Goal: Complete application form: Complete application form

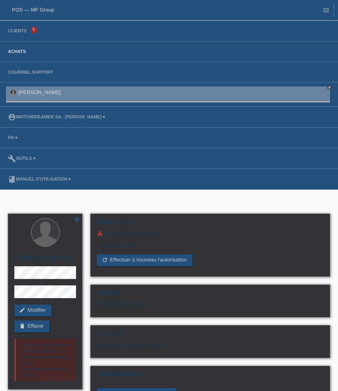
click at [19, 53] on link "Achats" at bounding box center [17, 51] width 26 height 5
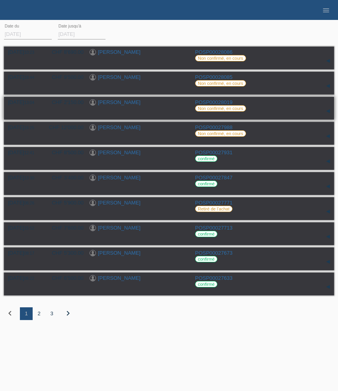
click at [120, 103] on link "[PERSON_NAME]" at bounding box center [119, 102] width 43 height 6
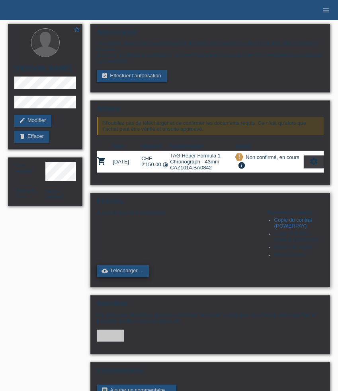
click at [134, 277] on link "cloud_upload Télécharger ..." at bounding box center [123, 271] width 52 height 12
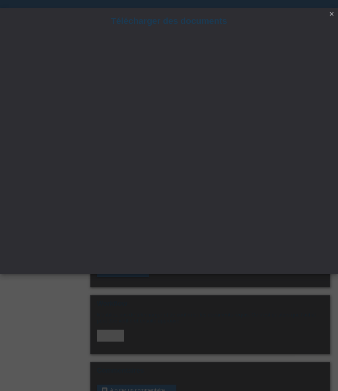
click at [333, 13] on icon "close" at bounding box center [332, 14] width 6 height 6
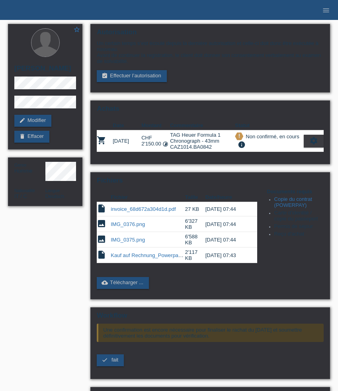
scroll to position [59, 0]
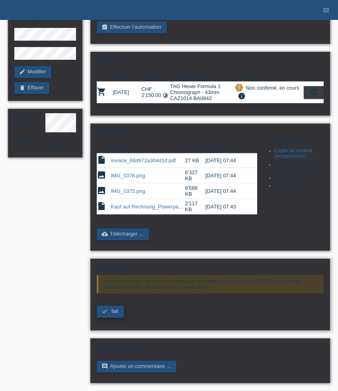
click at [116, 313] on link "check fait" at bounding box center [110, 312] width 27 height 12
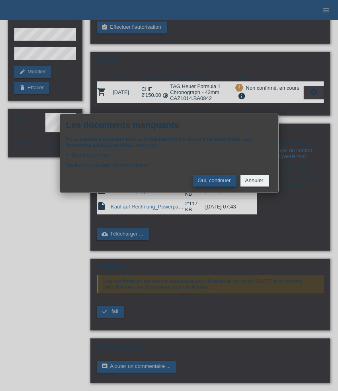
click at [223, 184] on button "Oui, continuer" at bounding box center [214, 181] width 43 height 12
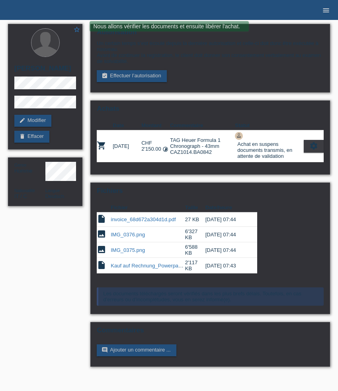
click at [324, 9] on icon "menu" at bounding box center [326, 10] width 8 height 8
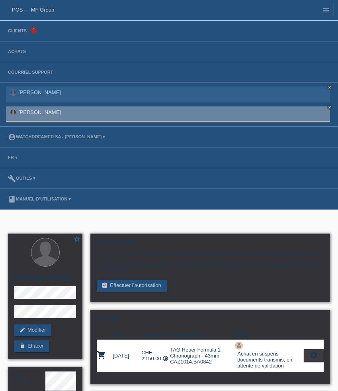
click at [20, 47] on li "Achats" at bounding box center [169, 51] width 338 height 21
click at [20, 53] on link "Achats" at bounding box center [17, 51] width 26 height 5
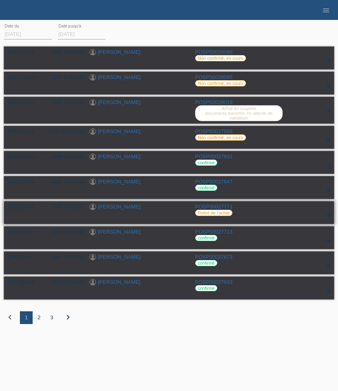
click at [129, 210] on link "Alessandro Mazzeo" at bounding box center [119, 207] width 43 height 6
click at [329, 10] on icon "menu" at bounding box center [326, 10] width 8 height 8
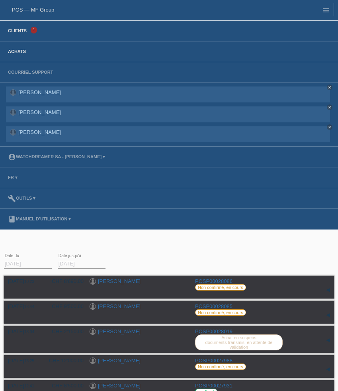
click at [19, 31] on link "Clients" at bounding box center [17, 30] width 27 height 5
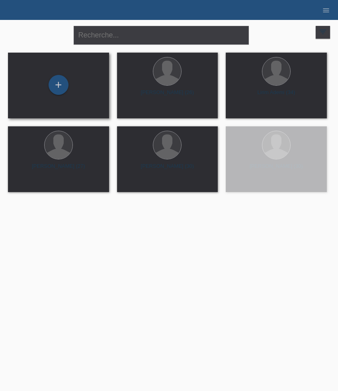
click at [72, 88] on div "+" at bounding box center [58, 85] width 88 height 21
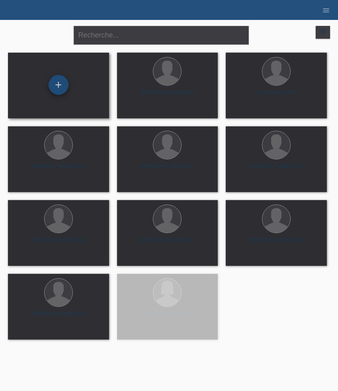
click at [60, 88] on div "+" at bounding box center [59, 85] width 20 height 20
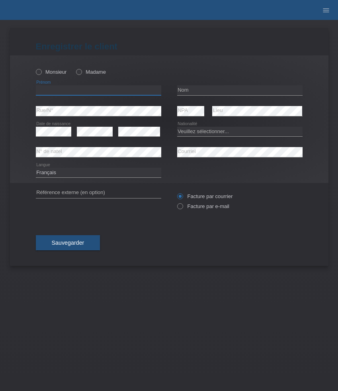
click at [73, 91] on input "text" at bounding box center [98, 90] width 125 height 10
paste input "[PERSON_NAME]"
type input "Ahmed"
click at [61, 75] on label "Monsieur" at bounding box center [51, 72] width 31 height 6
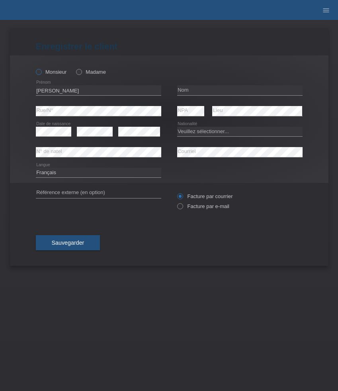
click at [41, 74] on input "Monsieur" at bounding box center [38, 71] width 5 height 5
radio input "true"
click at [215, 92] on input "text" at bounding box center [239, 90] width 125 height 10
paste input "Nuur Hasan"
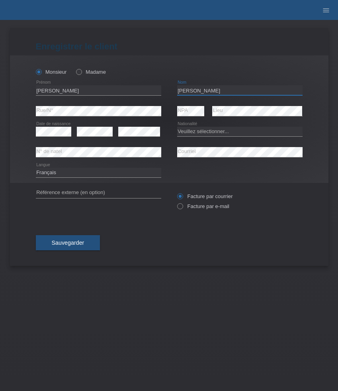
type input "Nuur Hasan"
click at [201, 133] on select "Veuillez sélectionner... Suisse Allemagne Autriche Liechtenstein ------------ A…" at bounding box center [239, 132] width 125 height 10
select select "SO"
click at [177, 127] on select "Veuillez sélectionner... Suisse Allemagne Autriche Liechtenstein ------------ A…" at bounding box center [239, 132] width 125 height 10
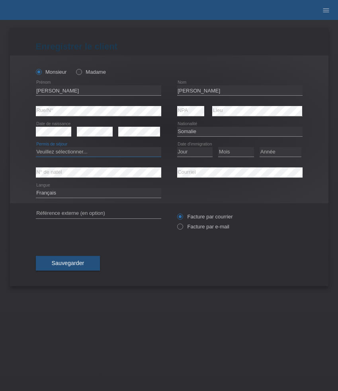
click at [119, 154] on select "Veuillez sélectionner... C B B - Statut de réfugié Autre" at bounding box center [98, 152] width 125 height 10
select select "C"
click at [36, 147] on select "Veuillez sélectionner... C B B - Statut de réfugié Autre" at bounding box center [98, 152] width 125 height 10
click at [201, 153] on select "Jour 01 02 03 04 05 06 07 08 09 10 11" at bounding box center [195, 152] width 36 height 10
select select "20"
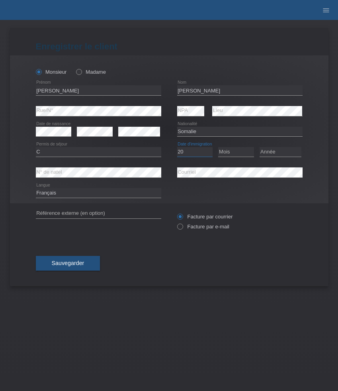
click at [177, 147] on select "Jour 01 02 03 04 05 06 07 08 09 10 11" at bounding box center [195, 152] width 36 height 10
click at [231, 155] on select "Mois 01 02 03 04 05 06 07 08 09 10 11" at bounding box center [236, 152] width 36 height 10
select select "10"
click at [218, 147] on select "Mois 01 02 03 04 05 06 07 08 09 10 11" at bounding box center [236, 152] width 36 height 10
click at [274, 154] on select "Année 2025 2024 2023 2022 2021 2020 2019 2018 2017 2016 2015 2014 2013 2012 201…" at bounding box center [281, 152] width 42 height 10
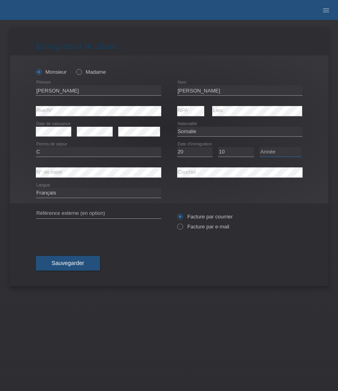
select select "1996"
click at [260, 147] on select "Année 2025 2024 2023 2022 2021 2020 2019 2018 2017 2016 2015 2014 2013 2012 201…" at bounding box center [281, 152] width 42 height 10
click at [205, 227] on label "Facture par e-mail" at bounding box center [203, 226] width 52 height 6
click at [182, 227] on input "Facture par e-mail" at bounding box center [179, 228] width 5 height 10
radio input "true"
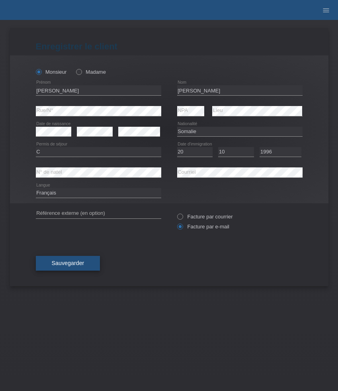
click at [82, 266] on span "Sauvegarder" at bounding box center [68, 263] width 33 height 6
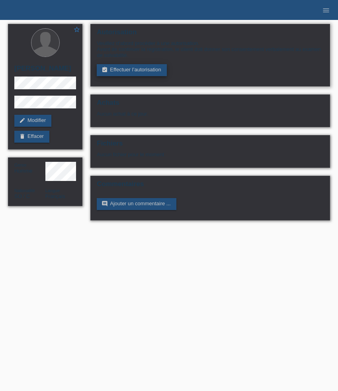
click at [125, 72] on link "assignment_turned_in Effectuer l’autorisation" at bounding box center [132, 70] width 70 height 12
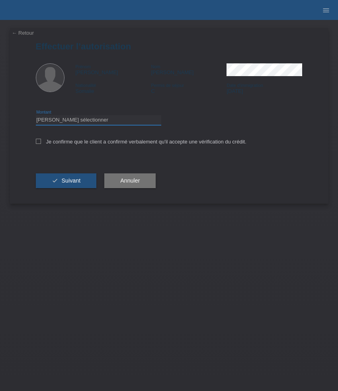
click at [113, 120] on select "Veuillez sélectionner CHF 1.00 - CHF 499.00 CHF 500.00 - CHF 1'999.00 CHF 2'000…" at bounding box center [98, 120] width 125 height 10
select select "3"
click at [36, 116] on select "Veuillez sélectionner CHF 1.00 - CHF 499.00 CHF 500.00 - CHF 1'999.00 CHF 2'000…" at bounding box center [98, 120] width 125 height 10
click at [117, 142] on label "Je confirme que le client a confirmé verbalement qu'il accepte une vérification…" at bounding box center [141, 142] width 211 height 6
click at [41, 142] on input "Je confirme que le client a confirmé verbalement qu'il accepte une vérification…" at bounding box center [38, 141] width 5 height 5
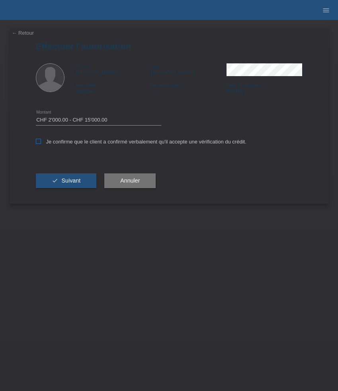
checkbox input "true"
click at [78, 179] on span "Suivant" at bounding box center [70, 180] width 19 height 6
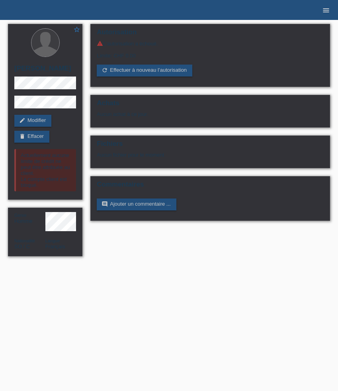
click at [333, 11] on link "menu" at bounding box center [326, 10] width 16 height 5
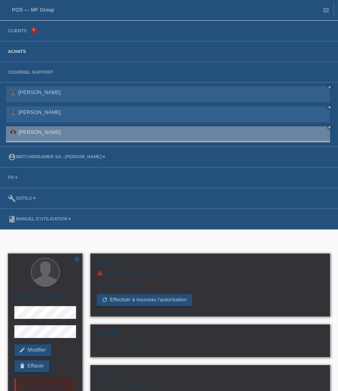
click at [16, 50] on link "Achats" at bounding box center [17, 51] width 26 height 5
